Goal: Find specific page/section: Find specific page/section

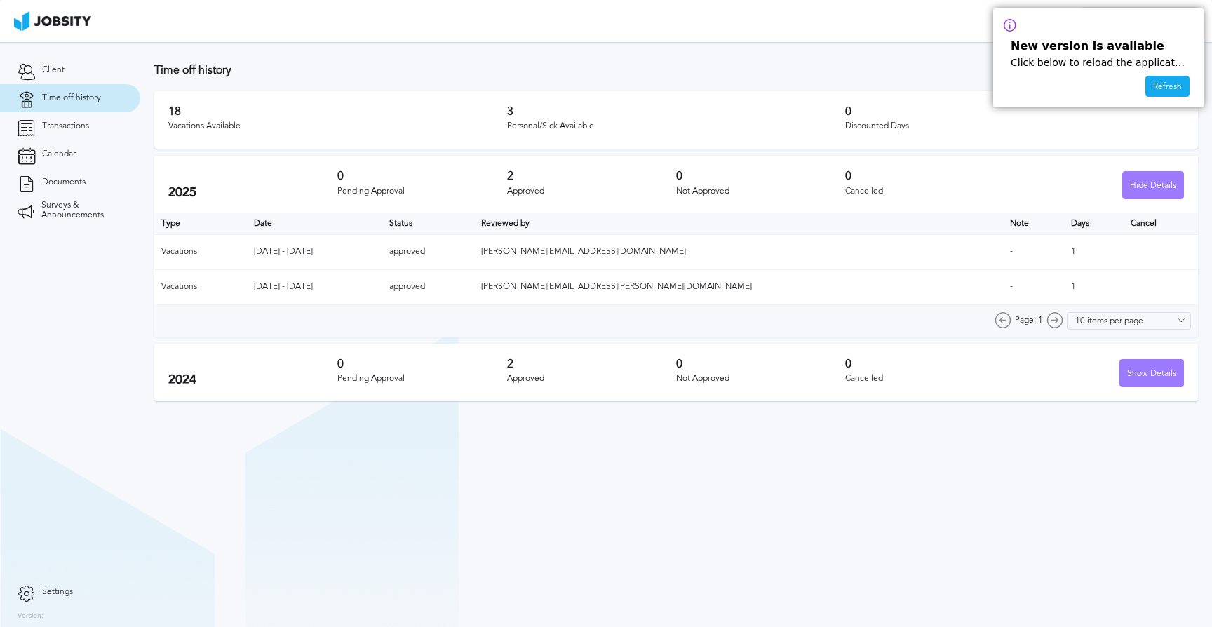
click at [1145, 91] on div "New version is available Click below to reload the application Refresh" at bounding box center [1099, 57] width 210 height 99
click at [1154, 88] on div "Refresh" at bounding box center [1168, 86] width 43 height 21
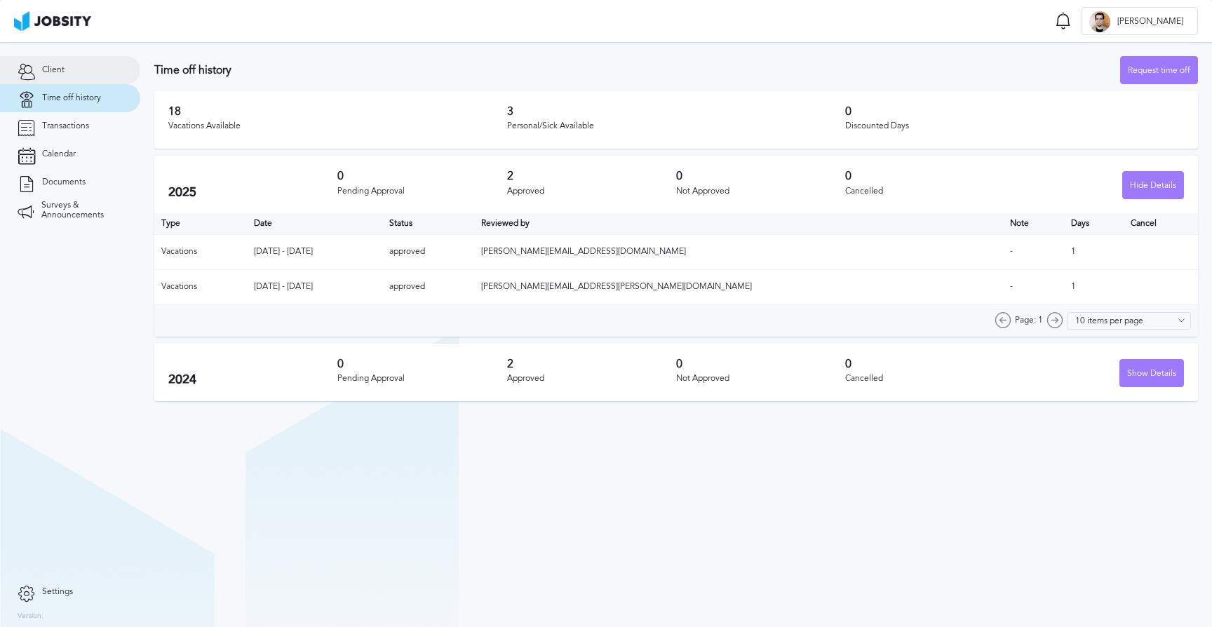
click at [60, 76] on link "Client" at bounding box center [70, 70] width 140 height 28
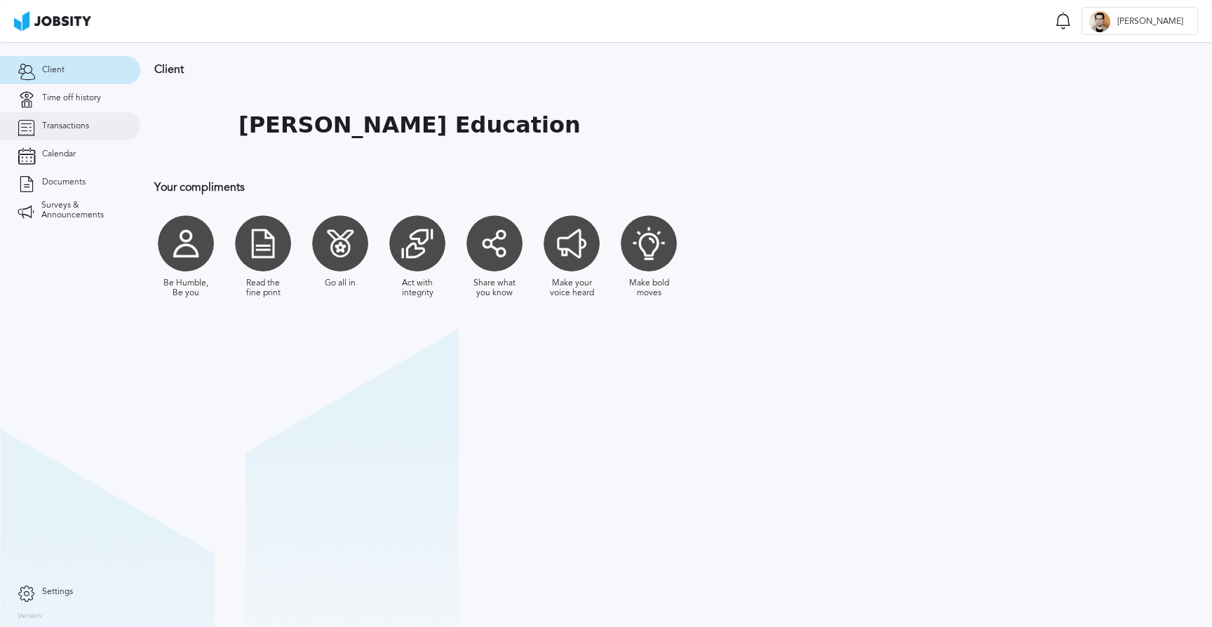
click at [73, 131] on link "Transactions" at bounding box center [70, 126] width 140 height 28
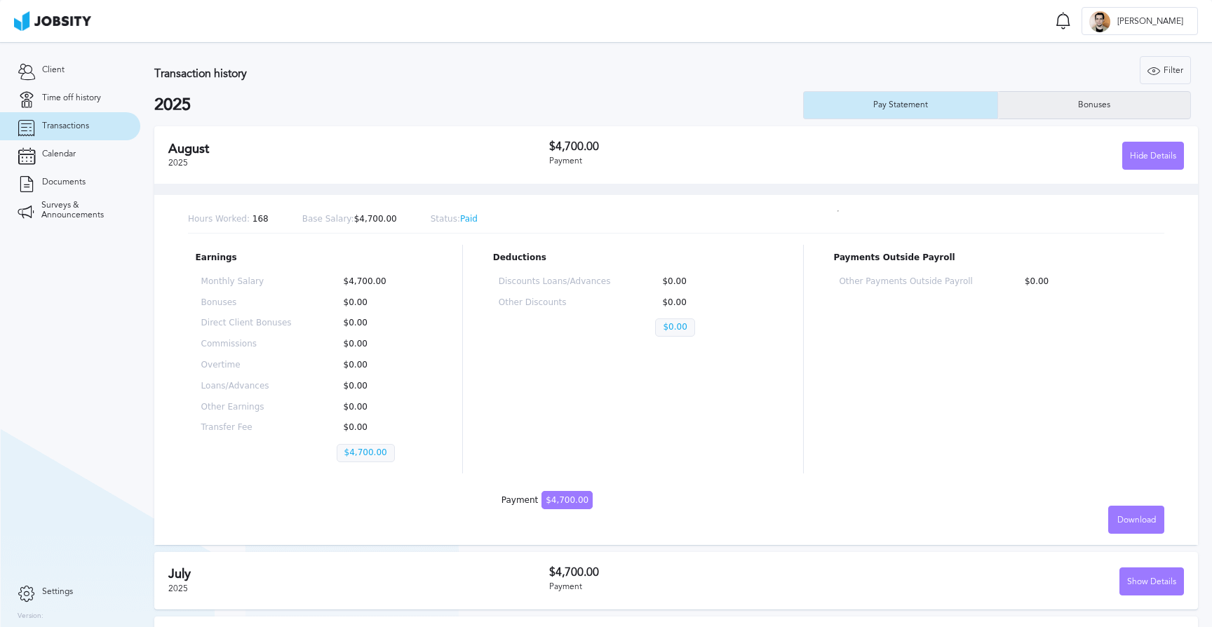
click at [1057, 99] on div "Bonuses" at bounding box center [1094, 105] width 193 height 28
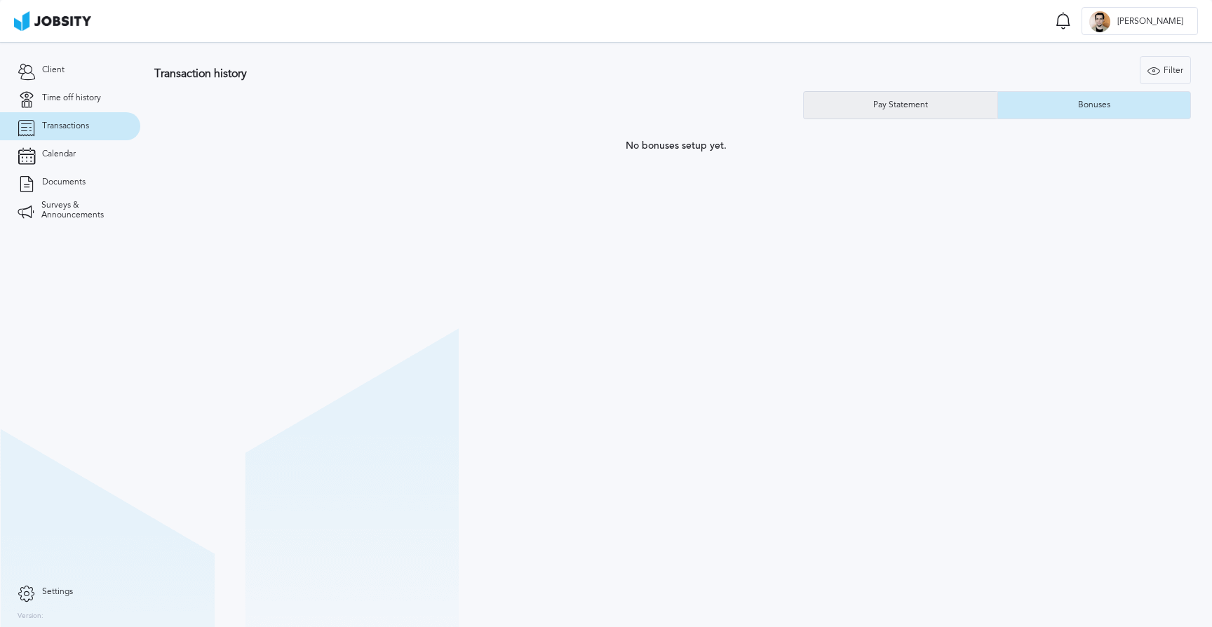
click at [951, 104] on div "Pay Statement" at bounding box center [901, 105] width 194 height 28
